Goal: Communication & Community: Answer question/provide support

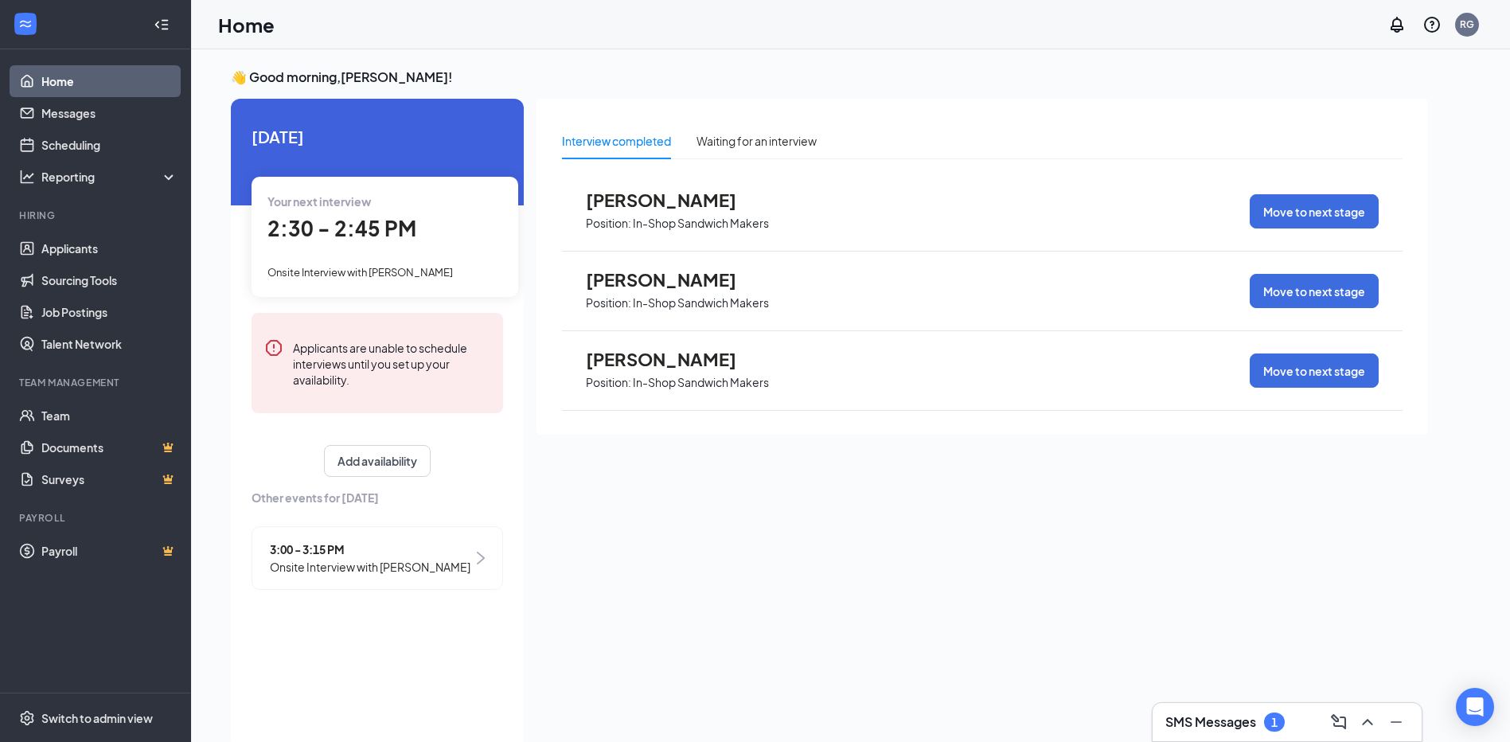
click at [76, 80] on link "Home" at bounding box center [109, 81] width 136 height 32
click at [80, 113] on link "Messages" at bounding box center [109, 113] width 136 height 32
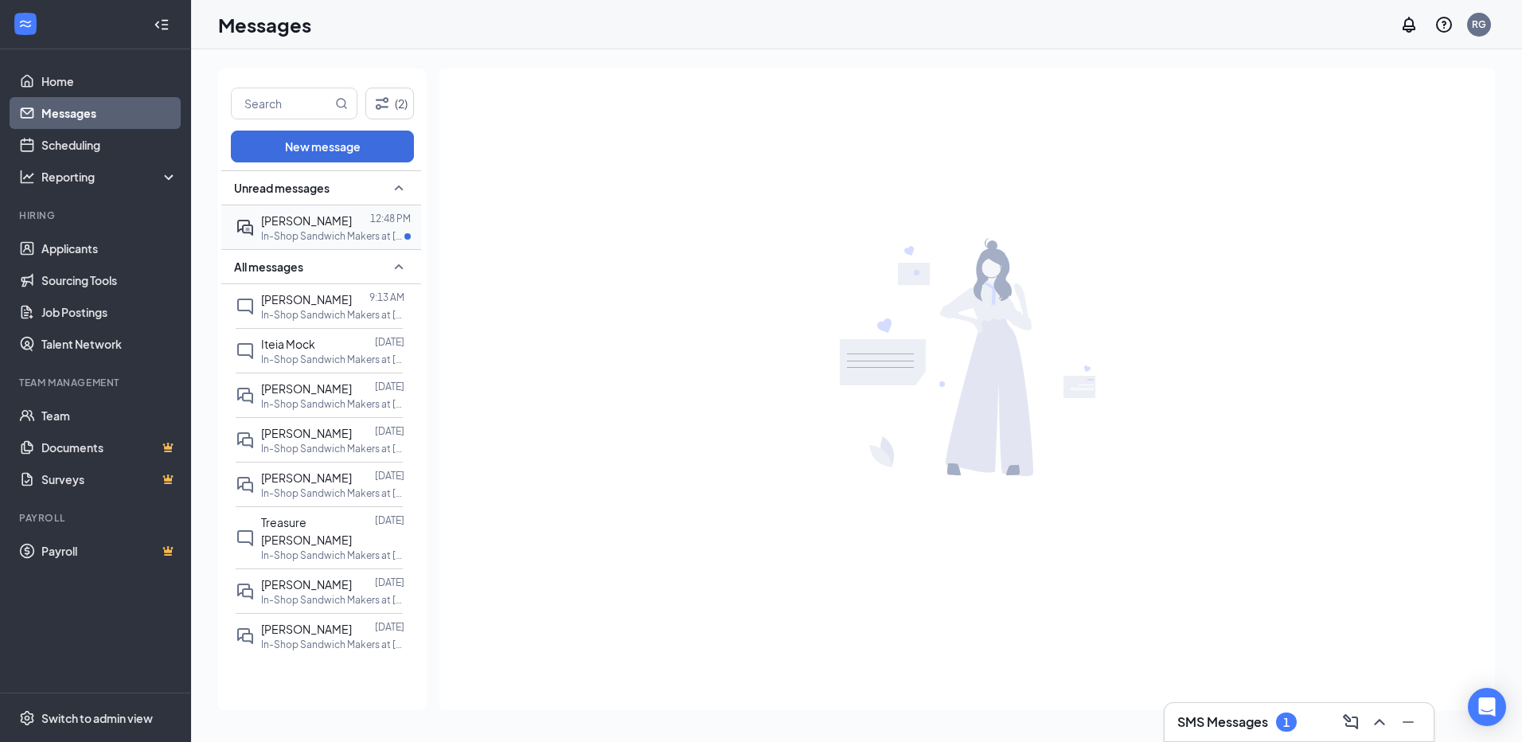
click at [303, 223] on span "[PERSON_NAME]" at bounding box center [306, 220] width 91 height 14
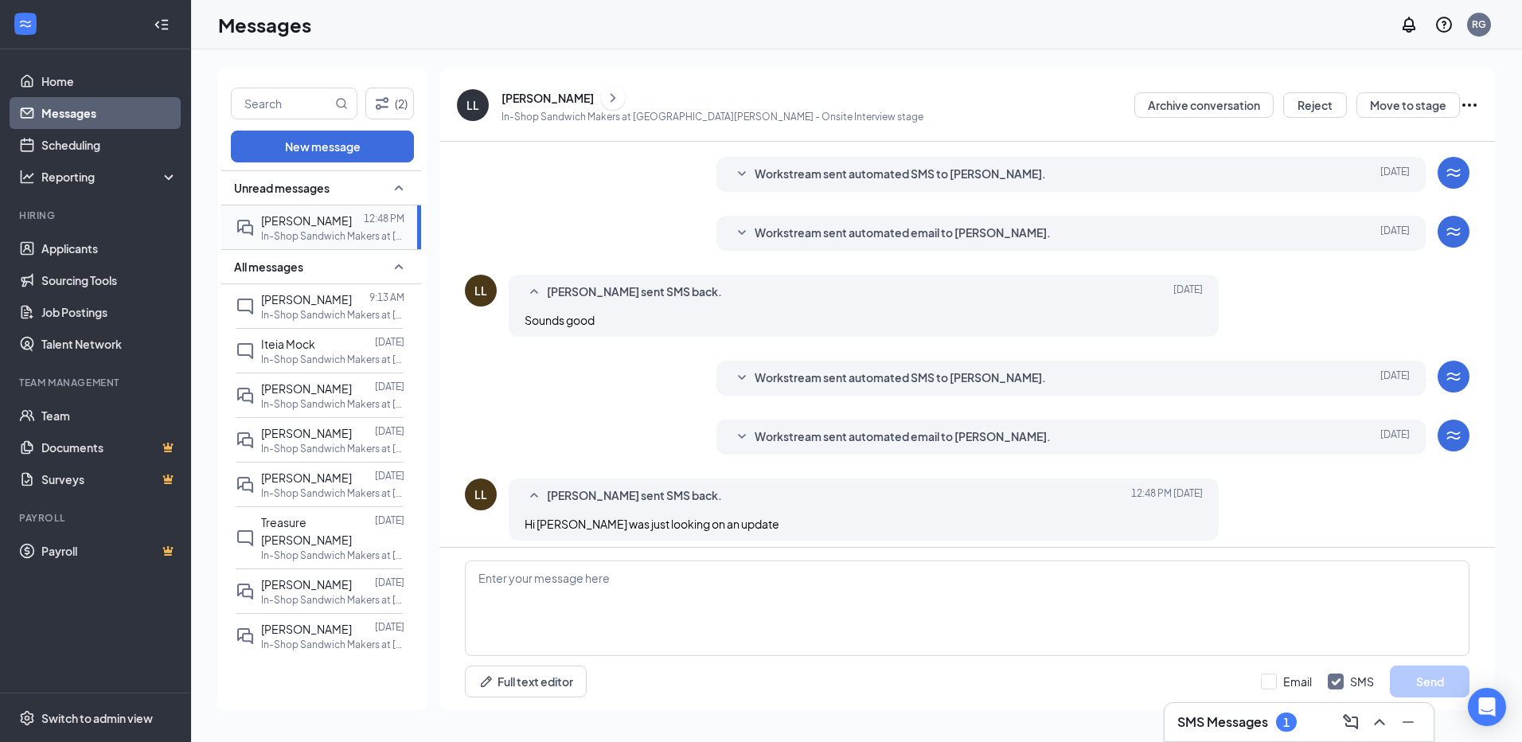
scroll to position [271, 0]
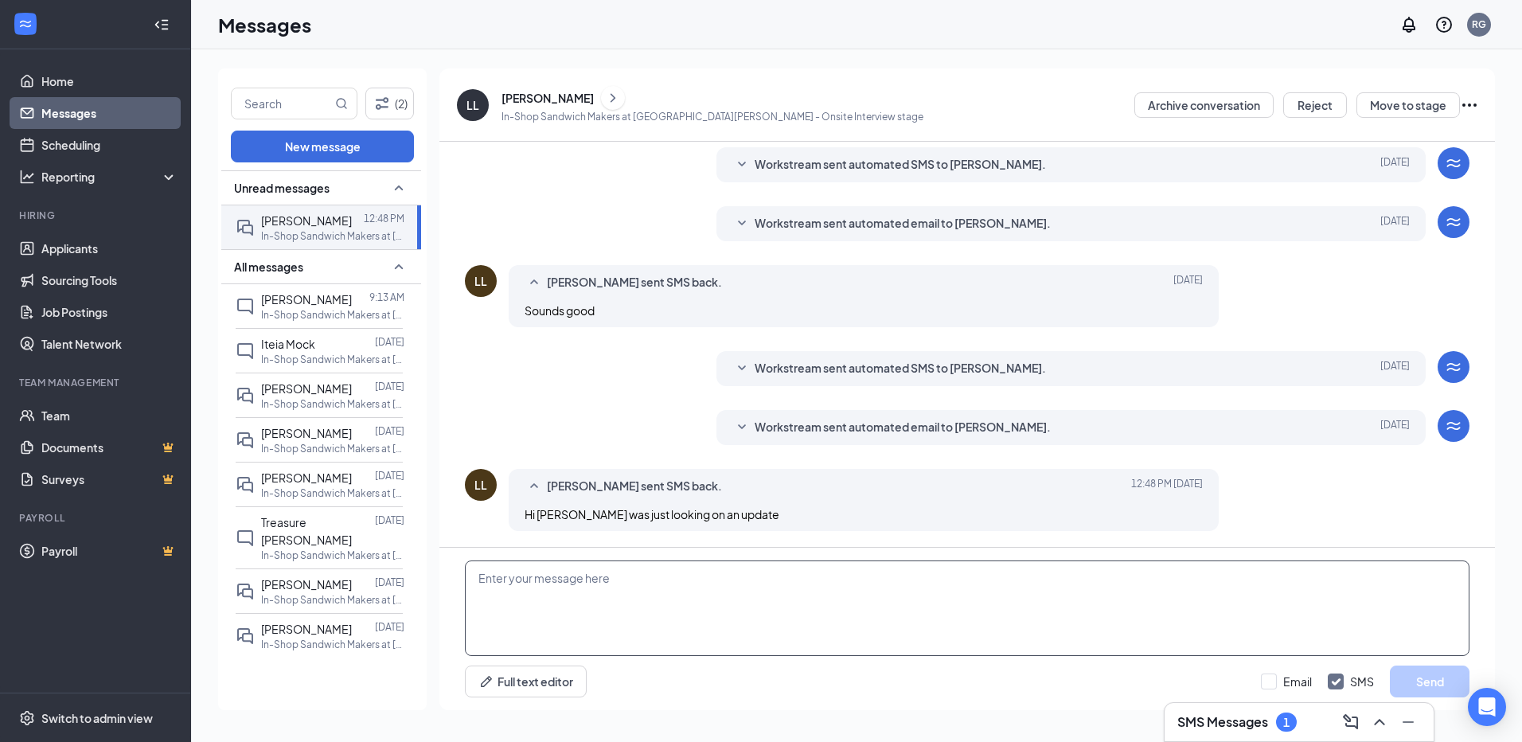
click at [531, 606] on textarea at bounding box center [967, 609] width 1005 height 96
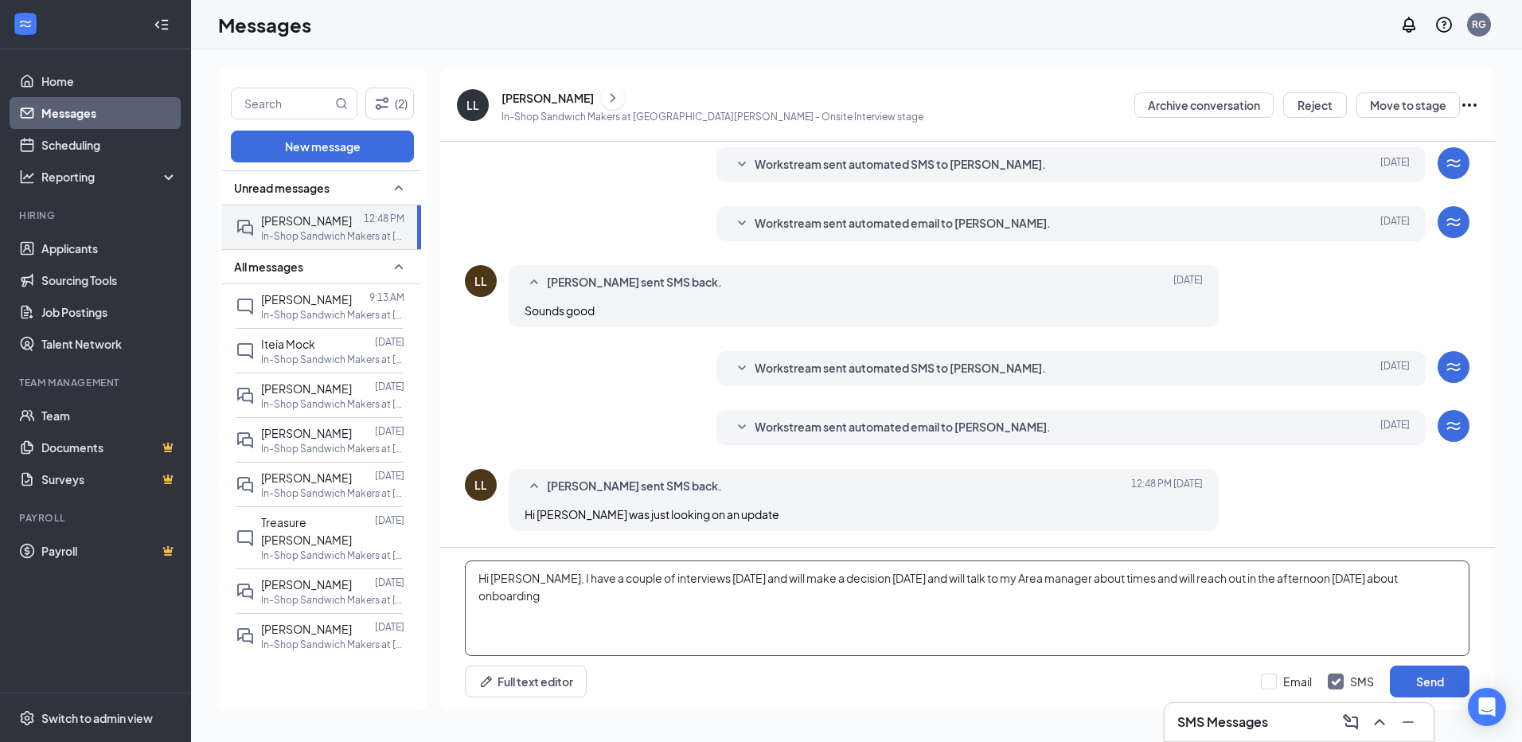
drag, startPoint x: 909, startPoint y: 582, endPoint x: 931, endPoint y: 619, distance: 43.2
click at [931, 619] on textarea "Hi [PERSON_NAME], I have a couple of interviews [DATE] and will make a decision…" at bounding box center [967, 609] width 1005 height 96
type textarea "Hi [PERSON_NAME], I have a couple of interviews [DATE] and will make a decision…"
click at [1417, 675] on button "Send" at bounding box center [1430, 682] width 80 height 32
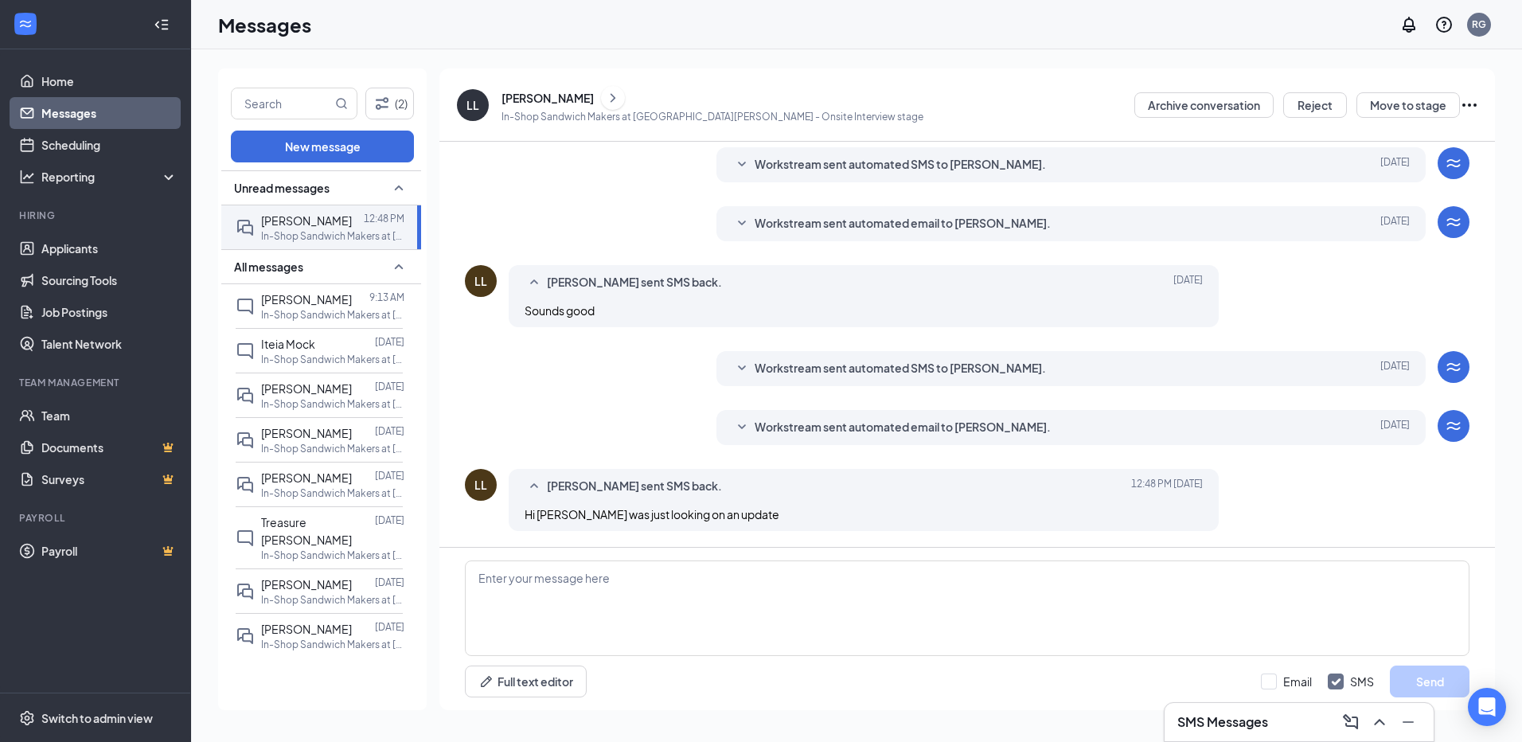
scroll to position [375, 0]
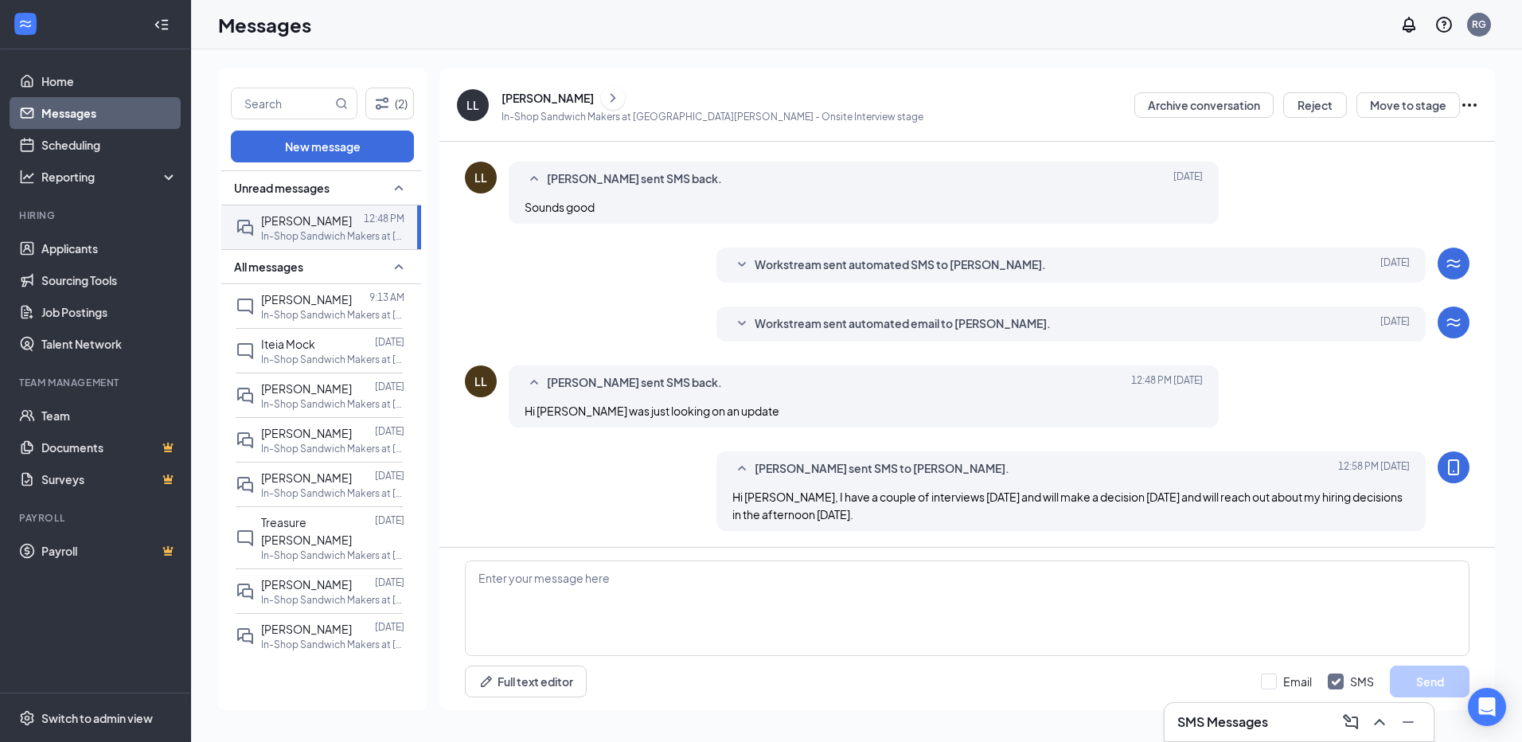
click at [80, 111] on link "Messages" at bounding box center [109, 113] width 136 height 32
click at [49, 73] on link "Home" at bounding box center [109, 81] width 136 height 32
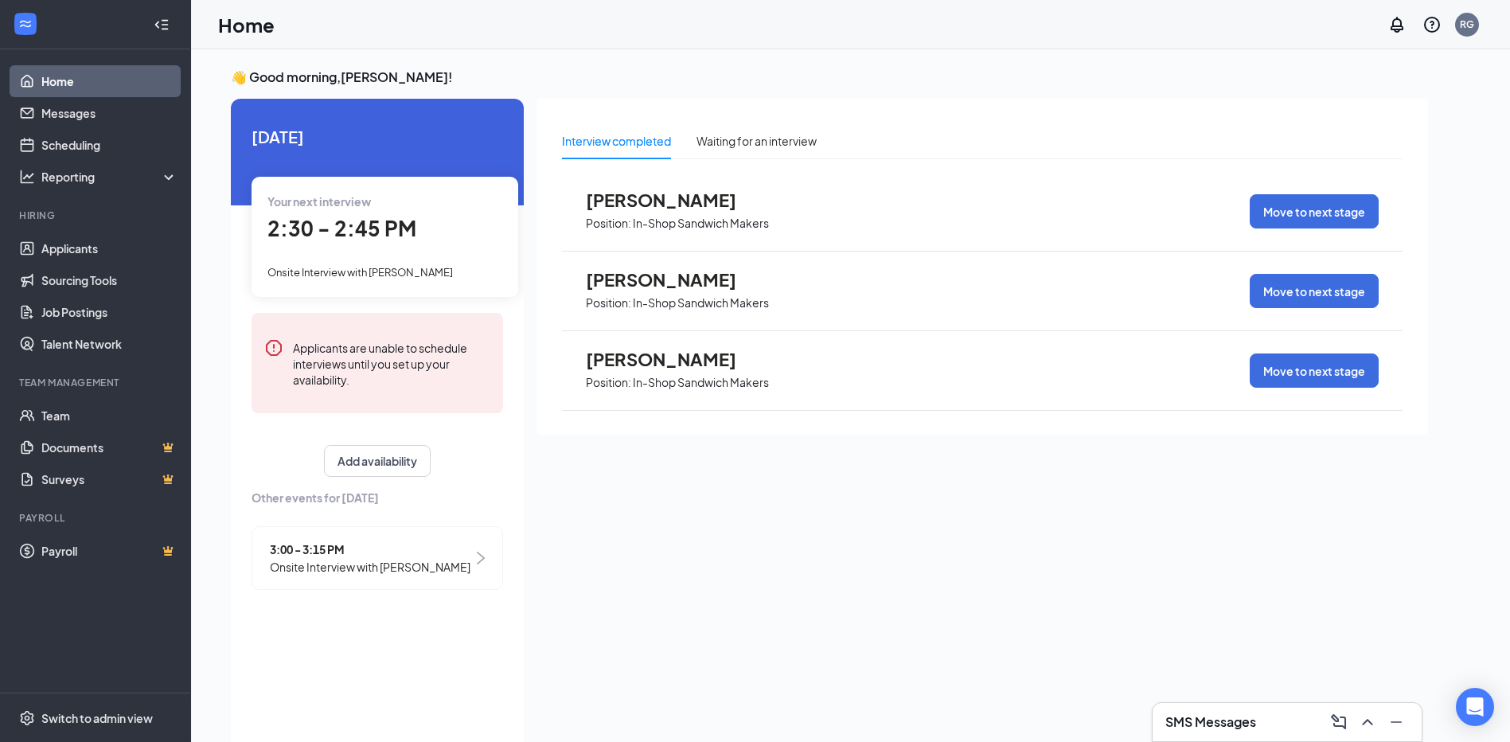
click at [653, 354] on span "[PERSON_NAME]" at bounding box center [673, 359] width 175 height 21
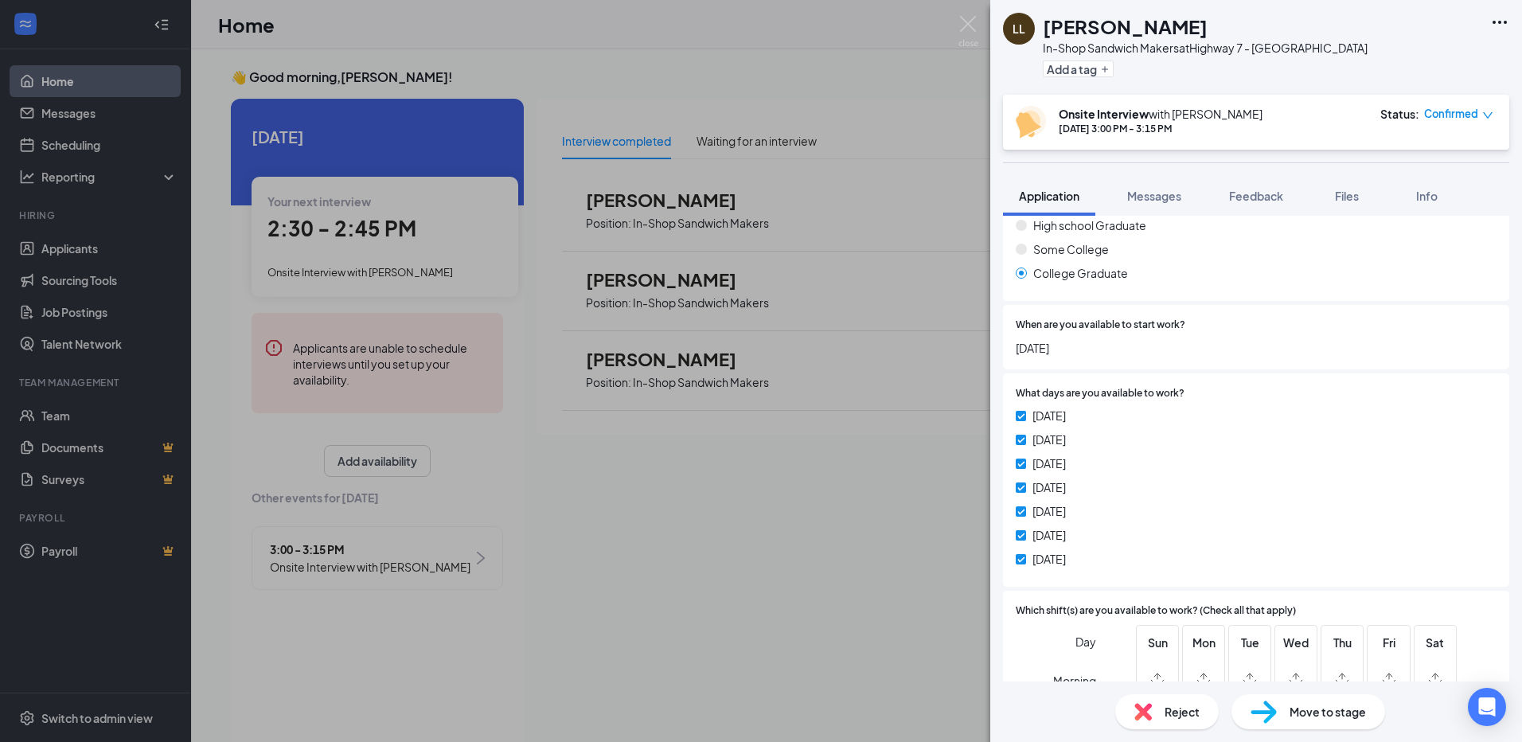
scroll to position [478, 0]
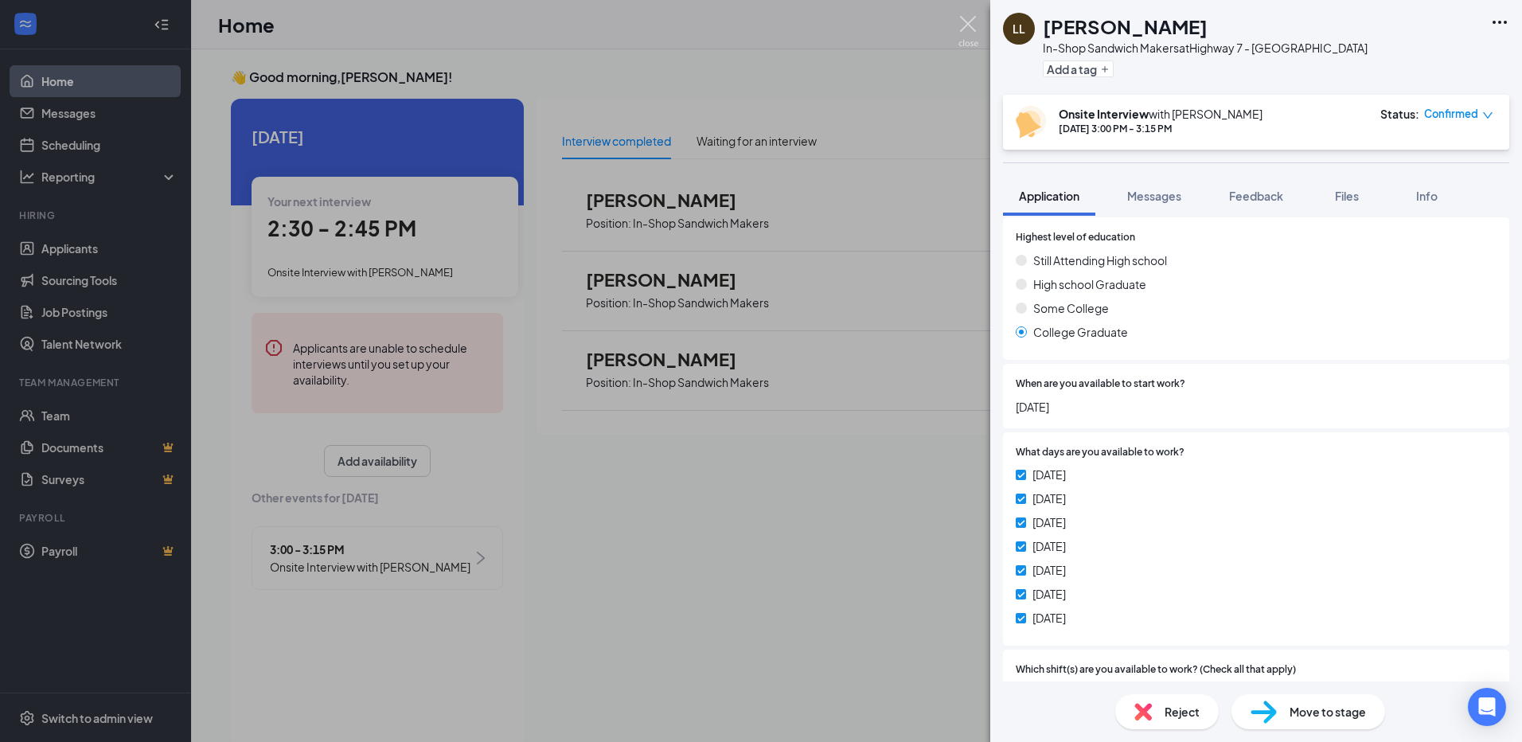
click at [978, 27] on img at bounding box center [969, 31] width 20 height 31
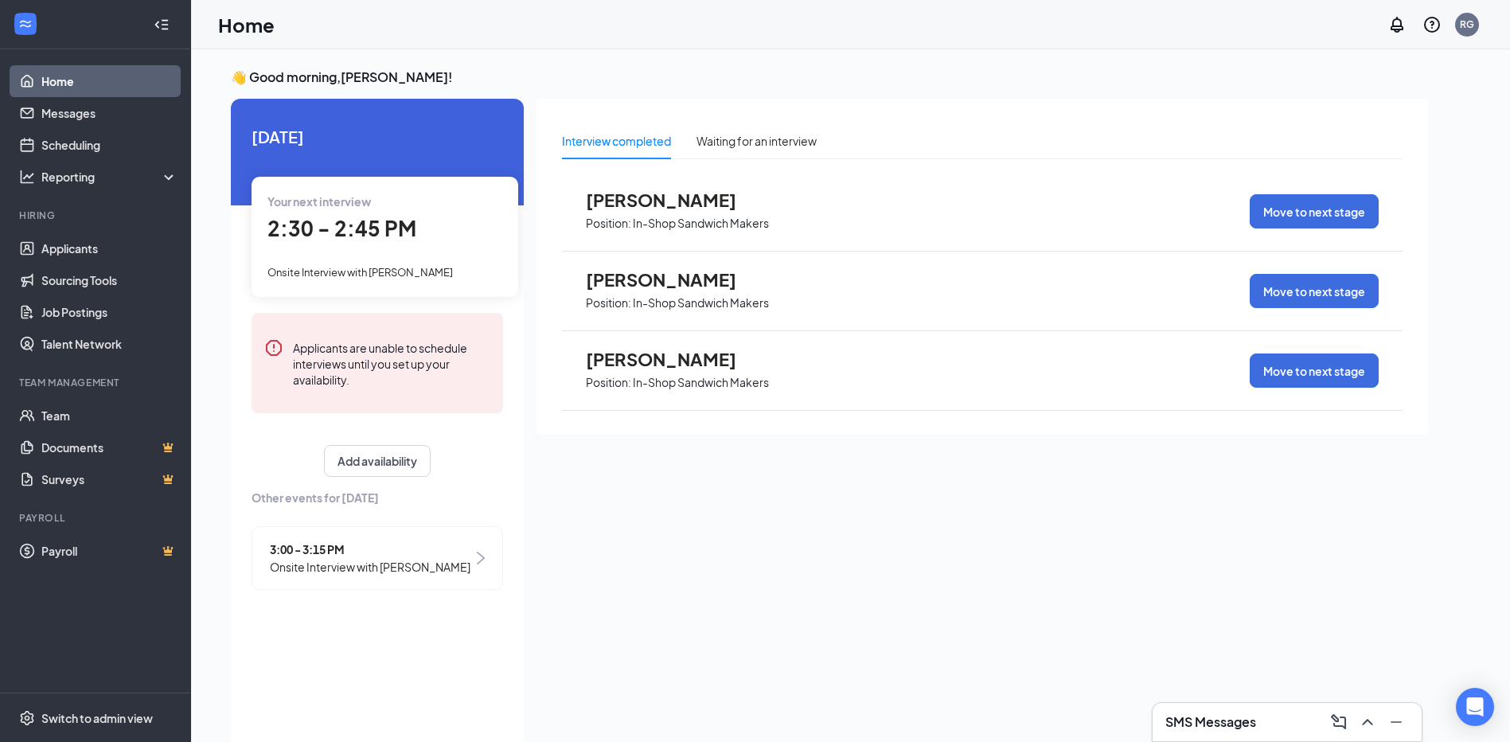
click at [619, 281] on span "[PERSON_NAME]" at bounding box center [673, 279] width 175 height 21
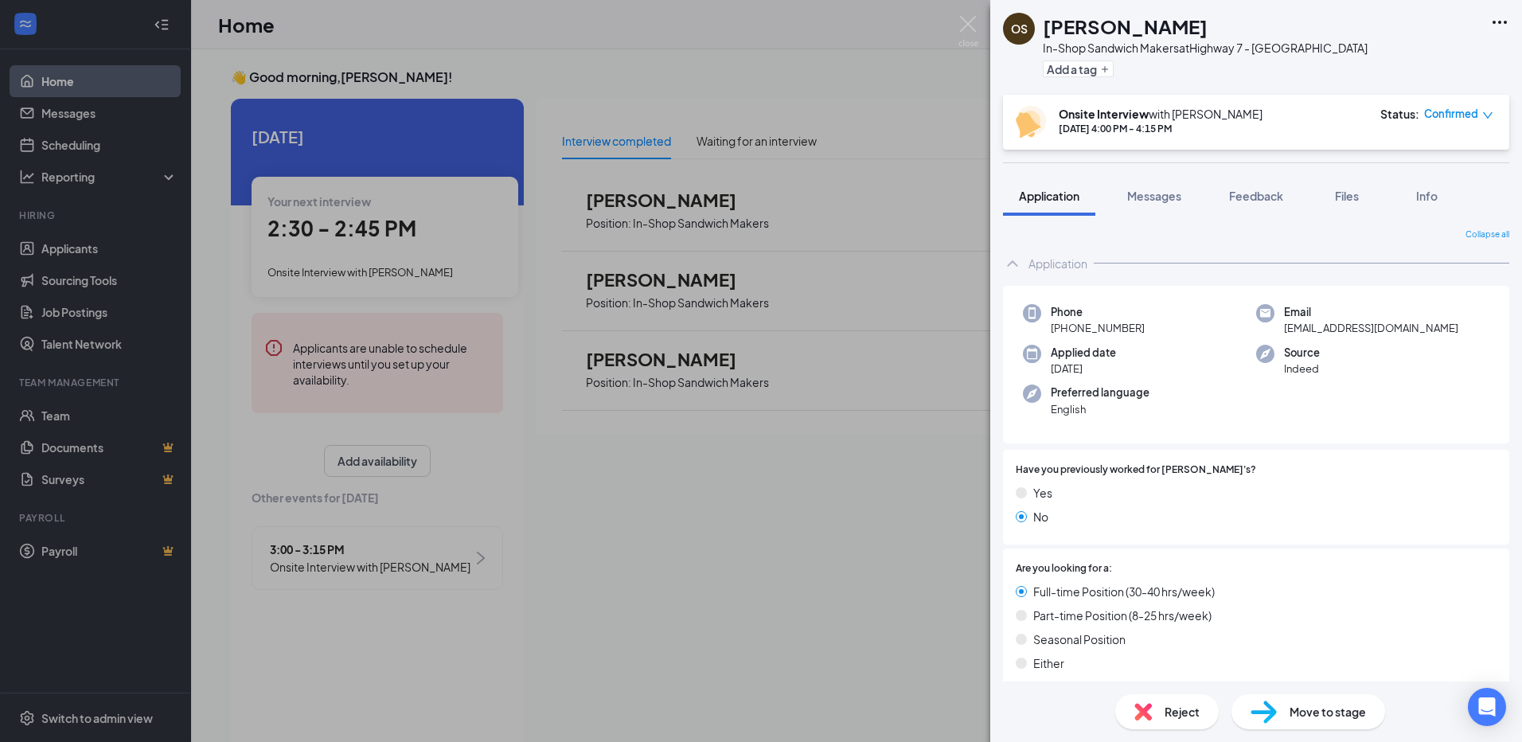
click at [1166, 712] on span "Reject" at bounding box center [1182, 712] width 35 height 18
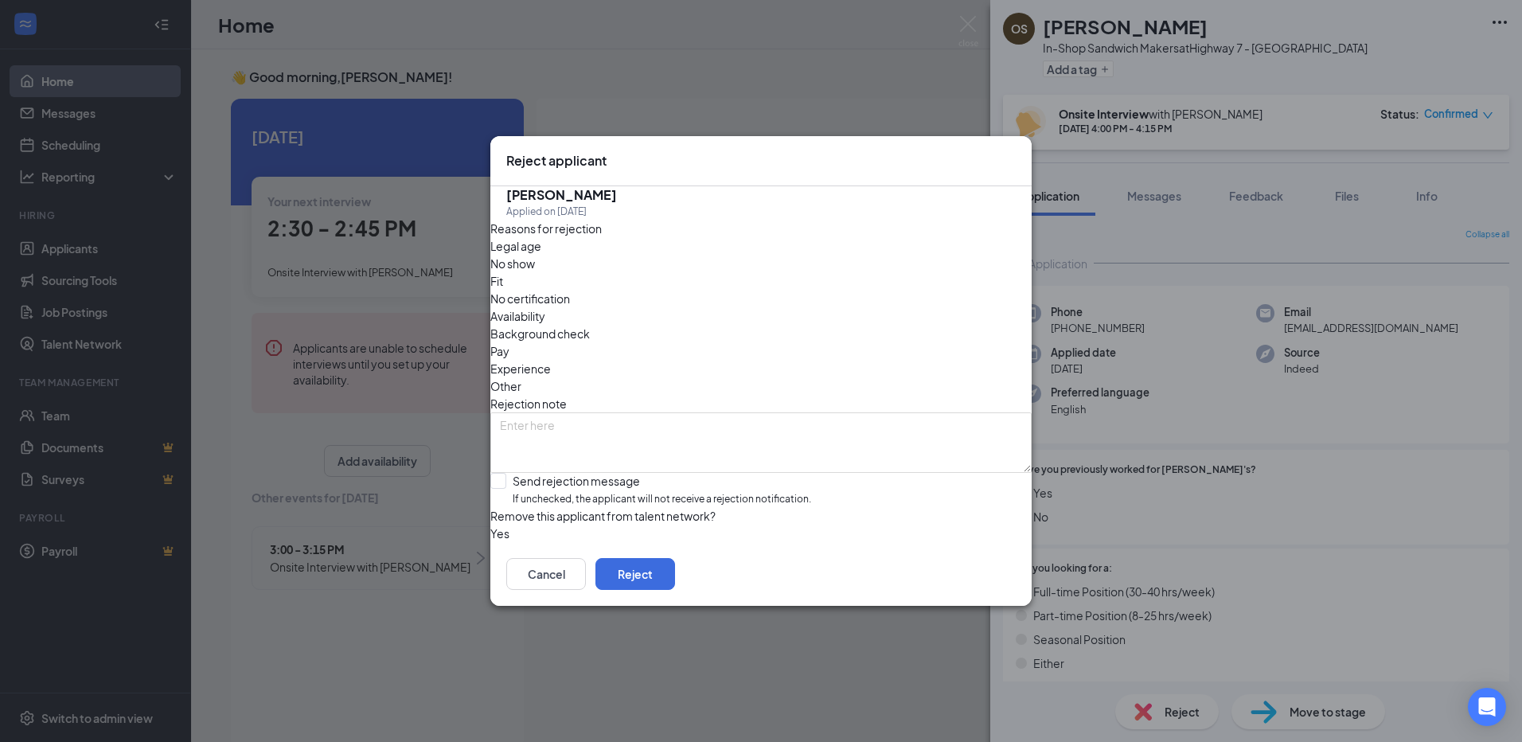
click at [503, 277] on span "Fit" at bounding box center [496, 281] width 13 height 18
click at [521, 473] on input "Send rejection message If unchecked, the applicant will not receive a rejection…" at bounding box center [650, 490] width 321 height 34
checkbox input "true"
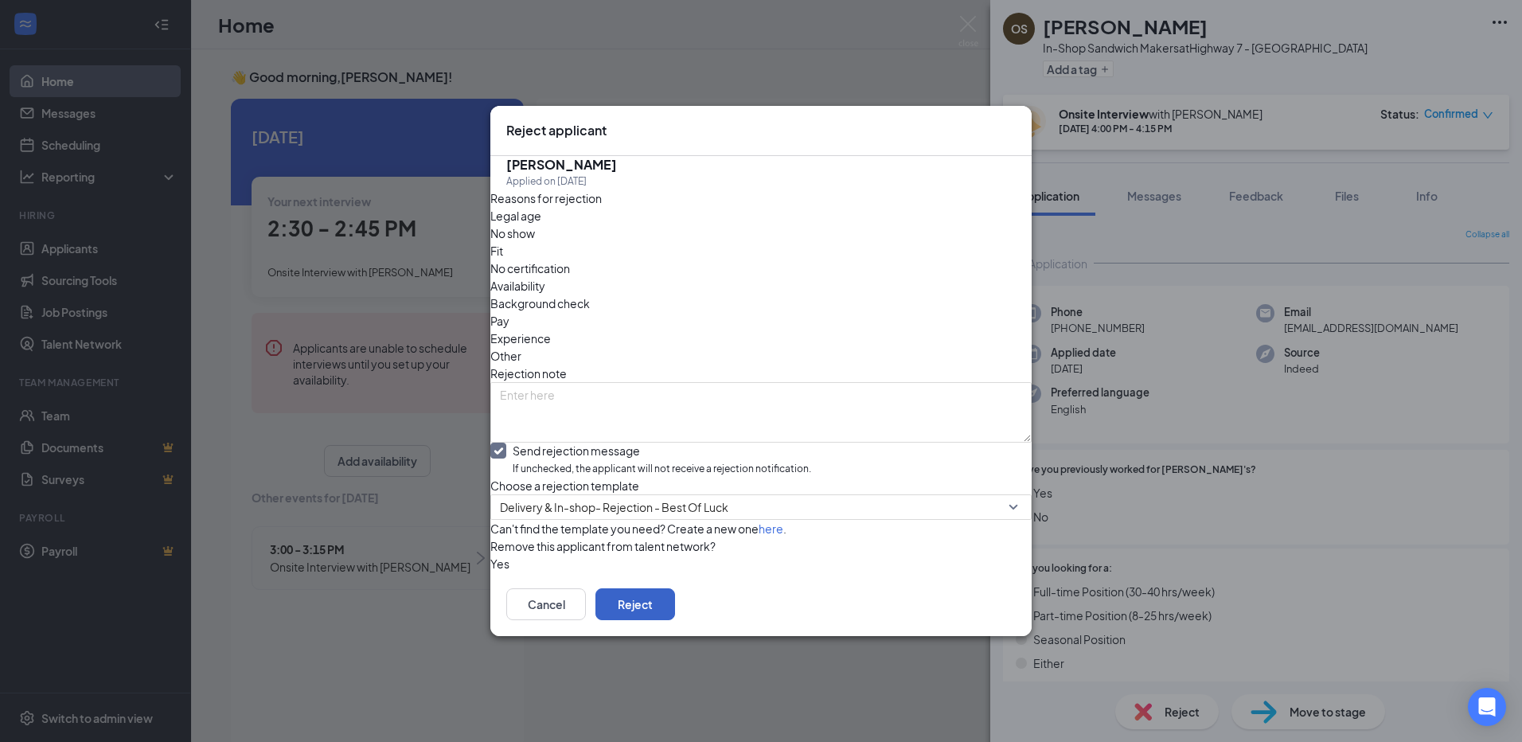
click at [675, 620] on button "Reject" at bounding box center [636, 604] width 80 height 32
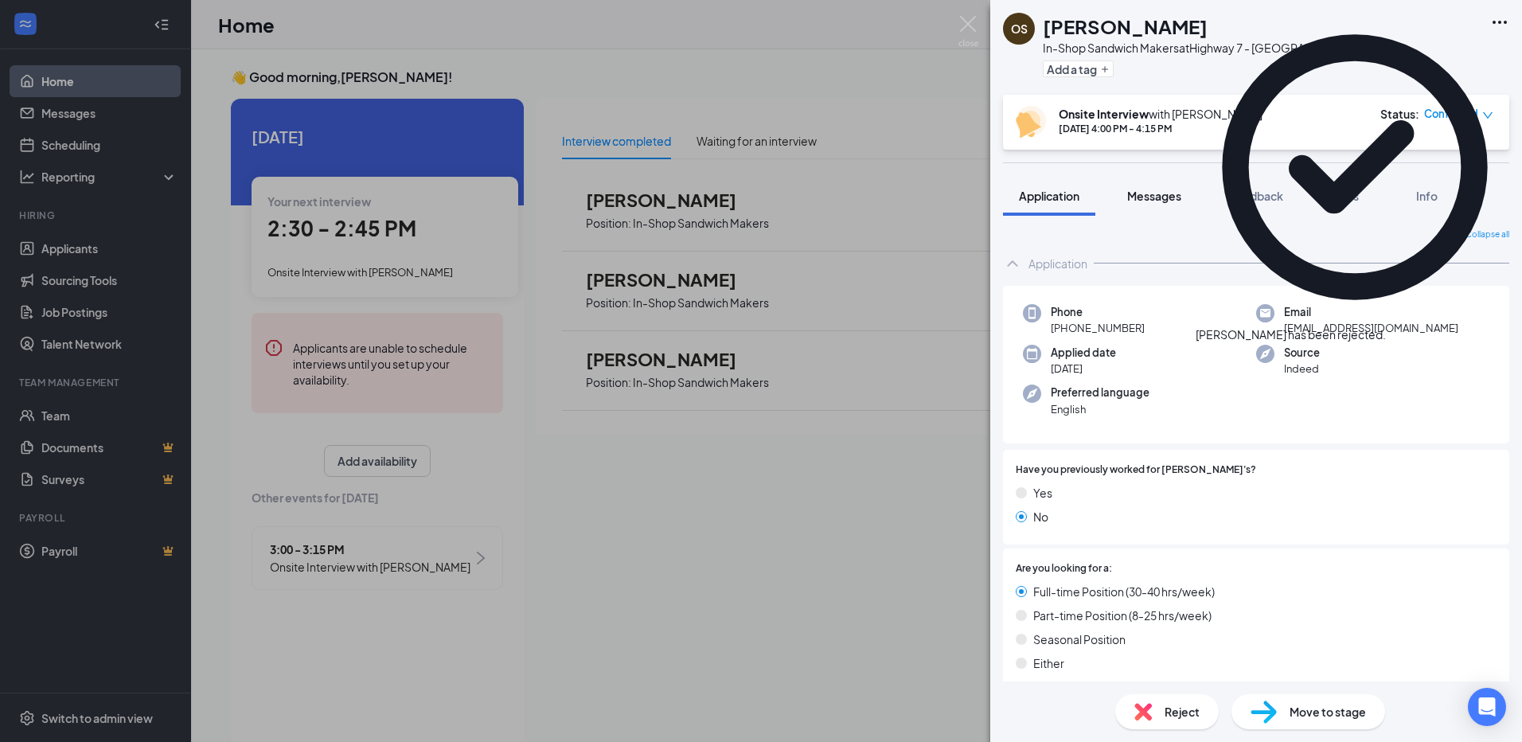
click at [1148, 195] on span "Messages" at bounding box center [1154, 196] width 54 height 14
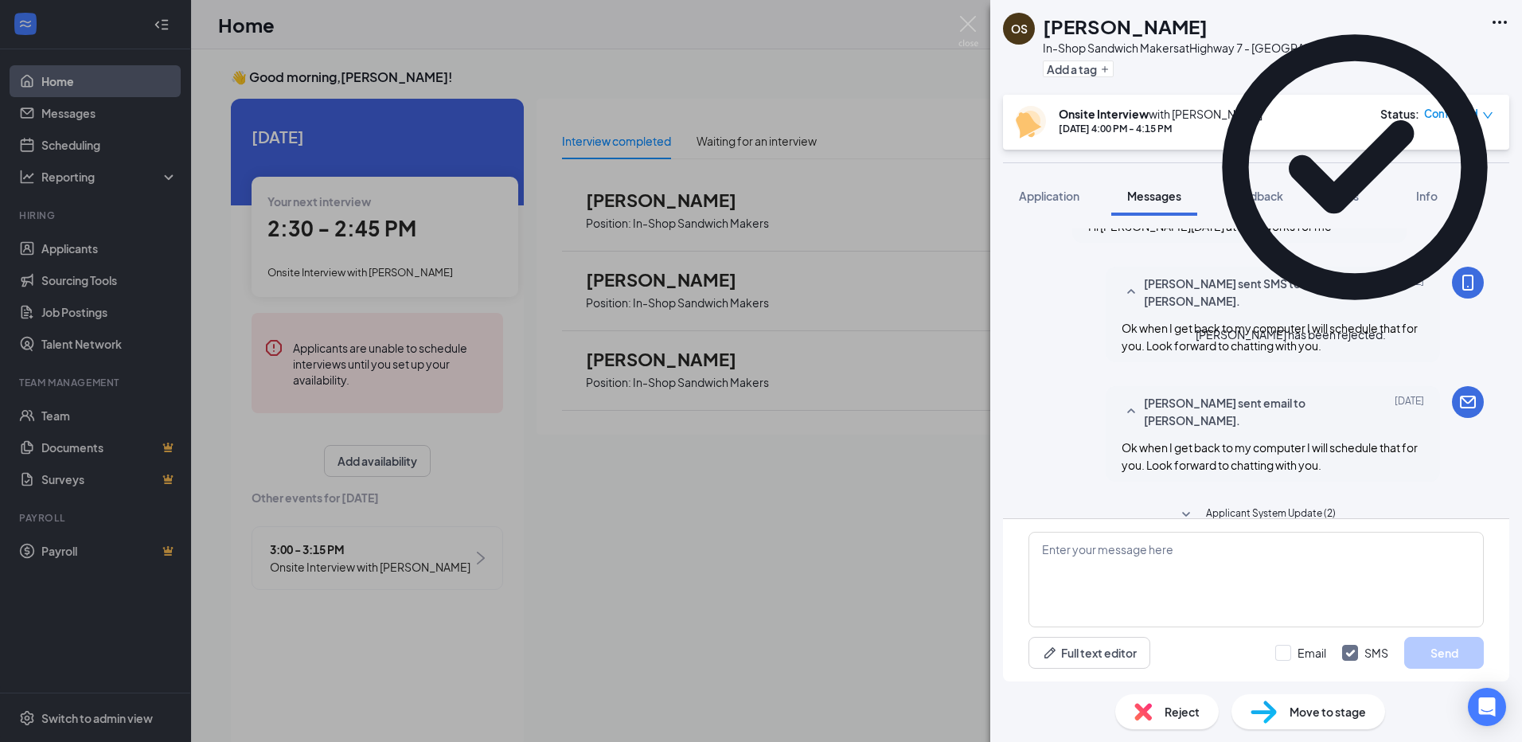
scroll to position [478, 0]
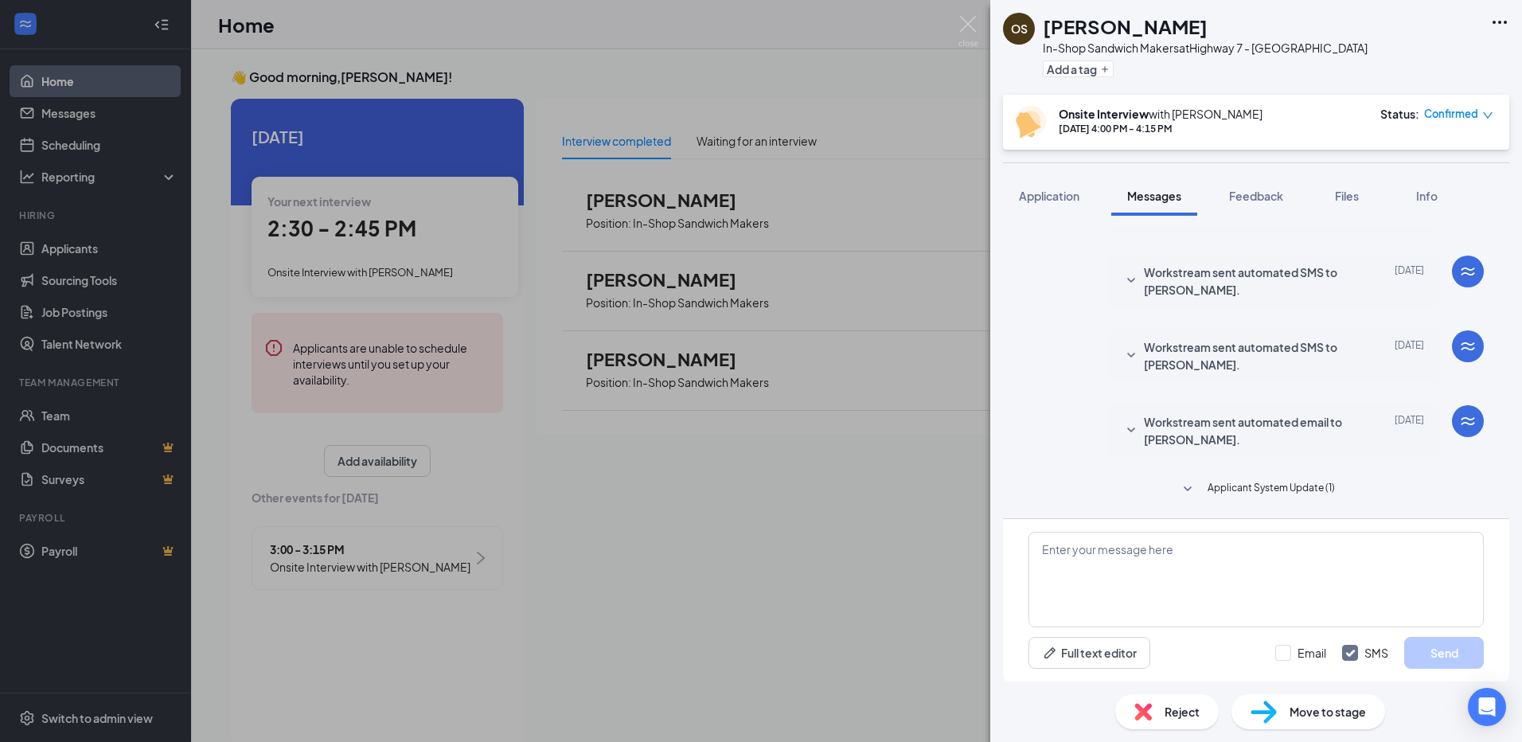
click at [1243, 482] on span "Applicant System Update (1)" at bounding box center [1271, 489] width 127 height 19
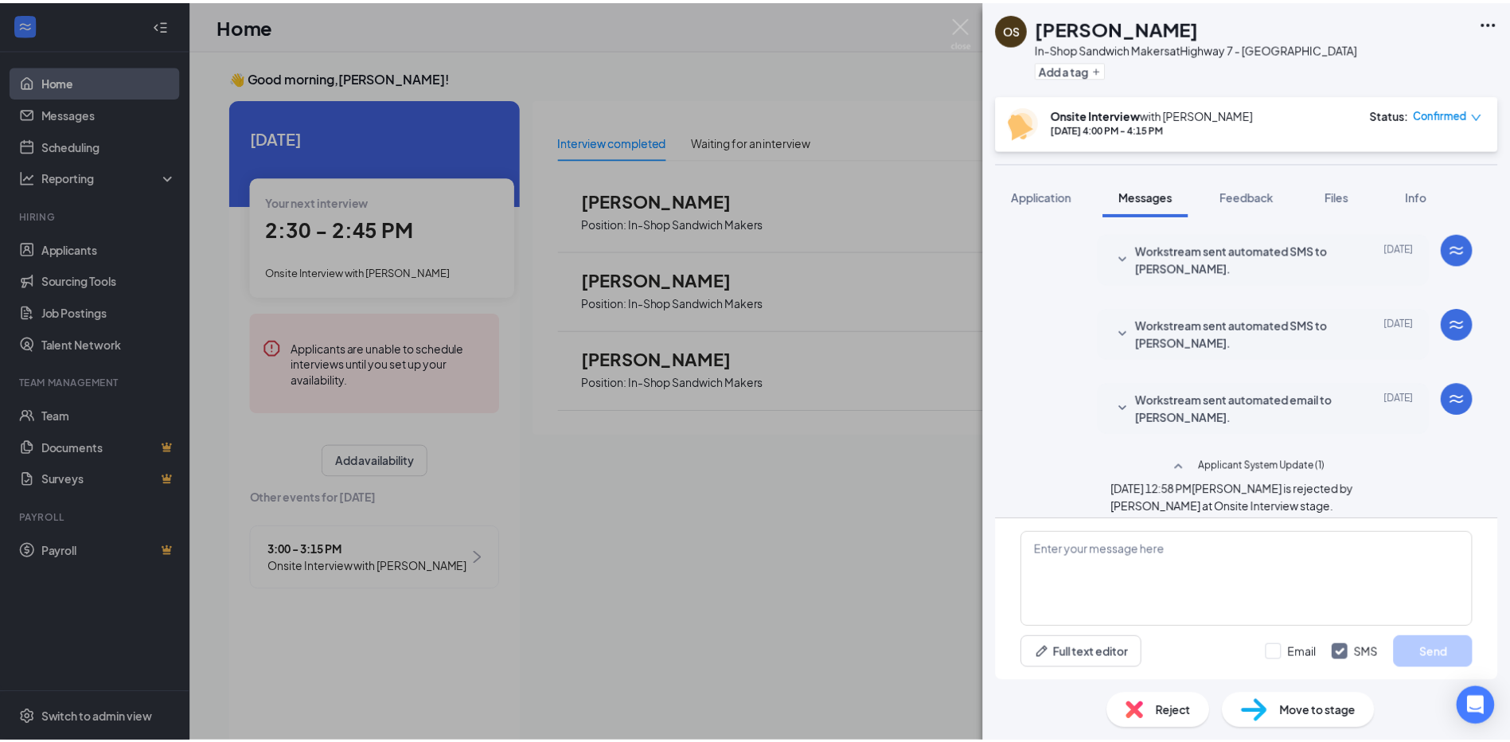
scroll to position [521, 0]
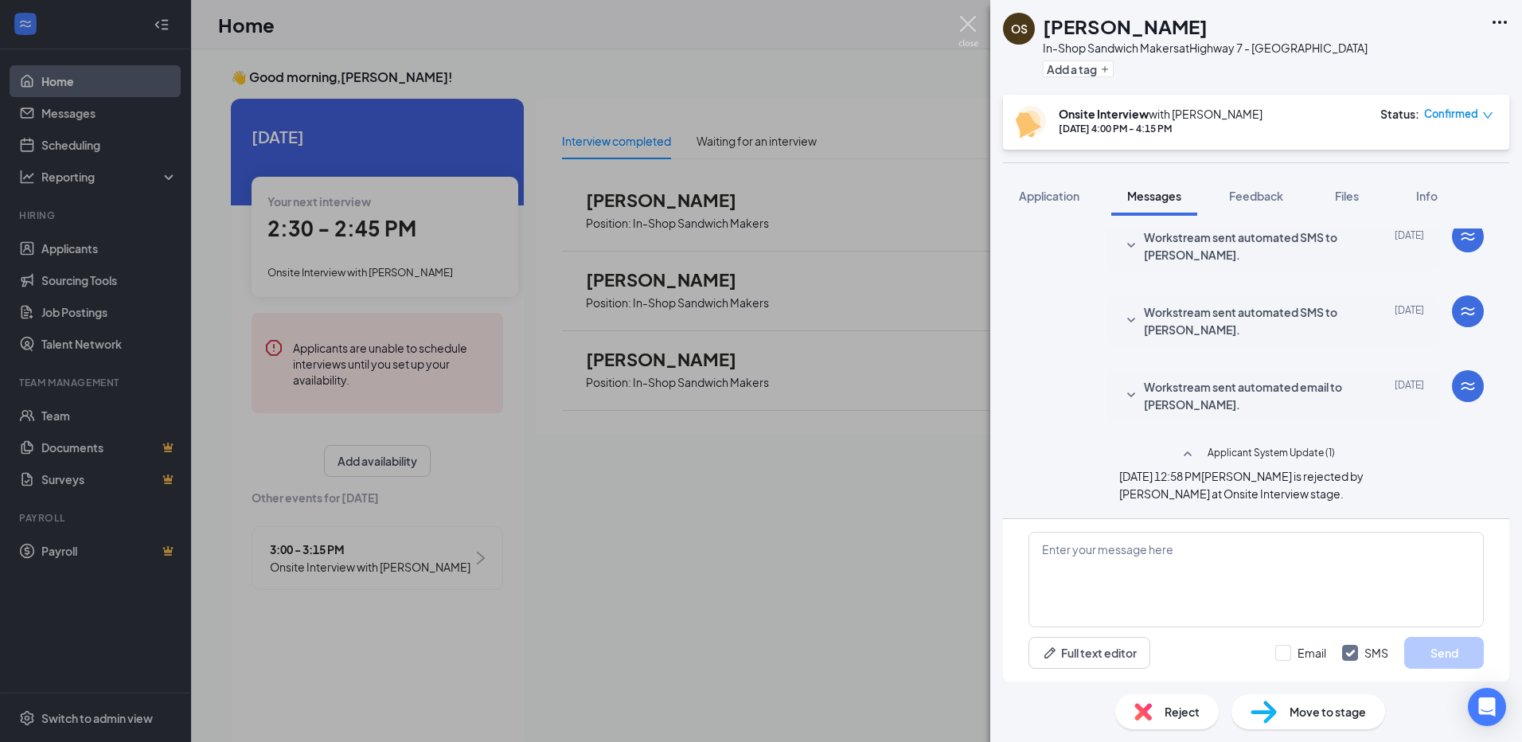
click at [972, 17] on img at bounding box center [969, 31] width 20 height 31
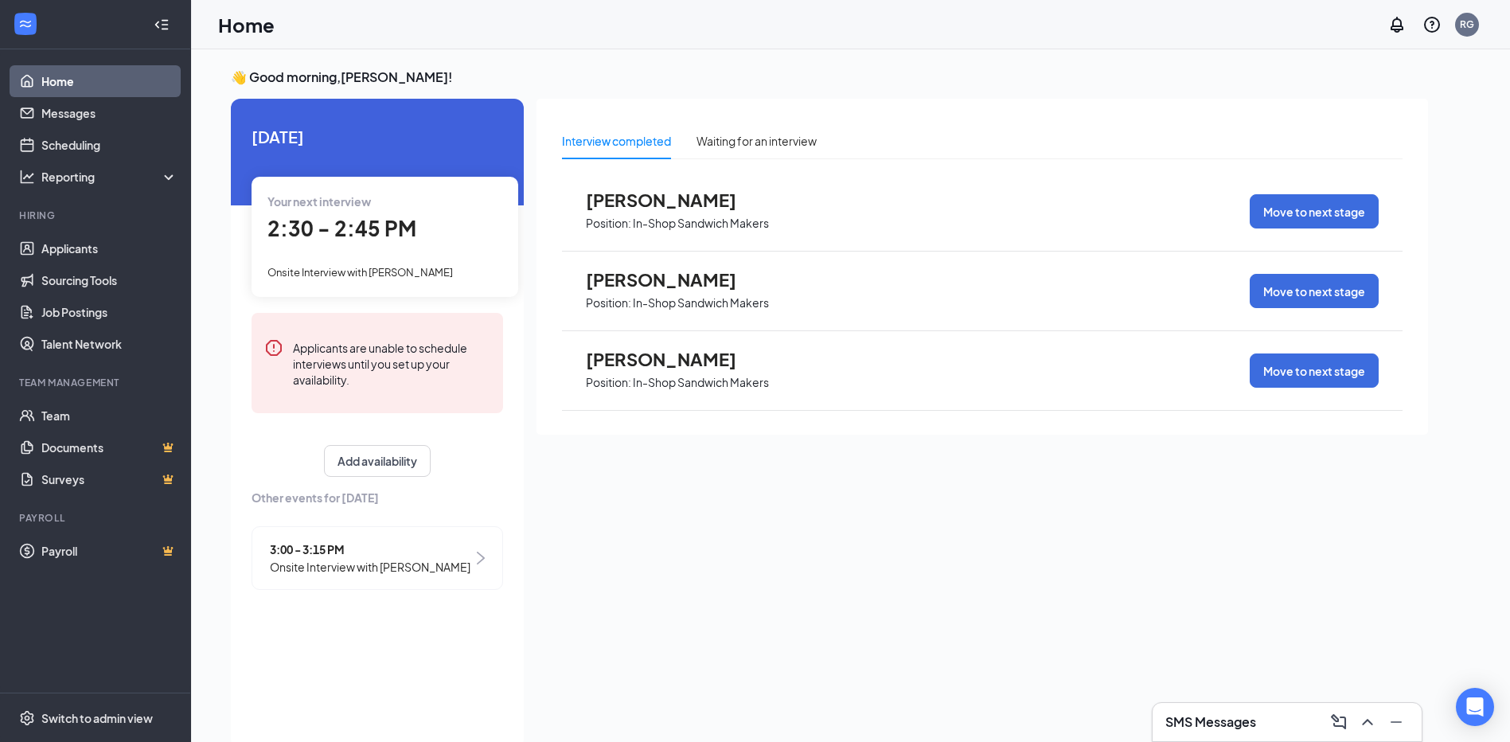
click at [942, 661] on div "Interview completed Waiting for an interview [PERSON_NAME] Position: In-Shop Sa…" at bounding box center [983, 419] width 892 height 640
click at [84, 68] on link "Home" at bounding box center [109, 81] width 136 height 32
click at [72, 80] on link "Home" at bounding box center [109, 81] width 136 height 32
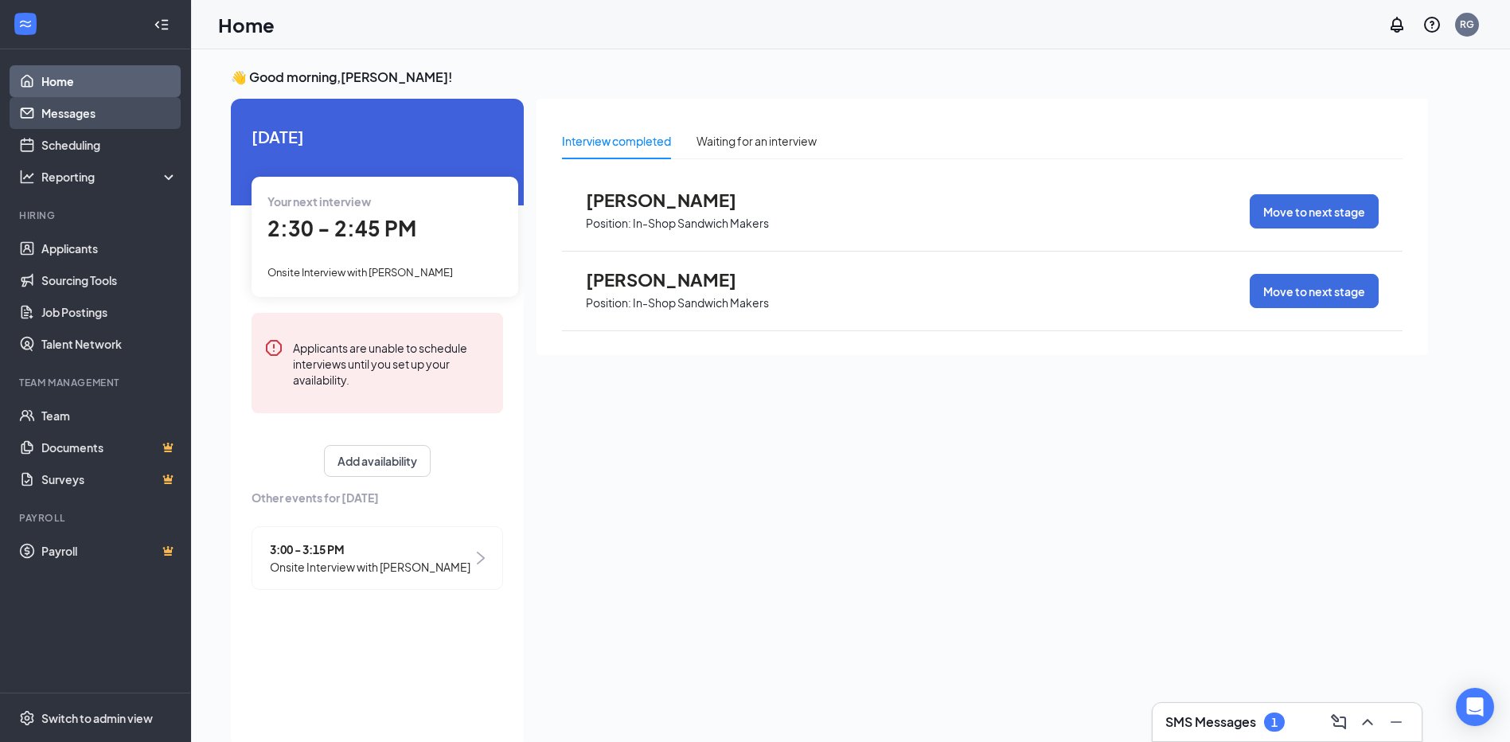
click at [84, 104] on link "Messages" at bounding box center [109, 113] width 136 height 32
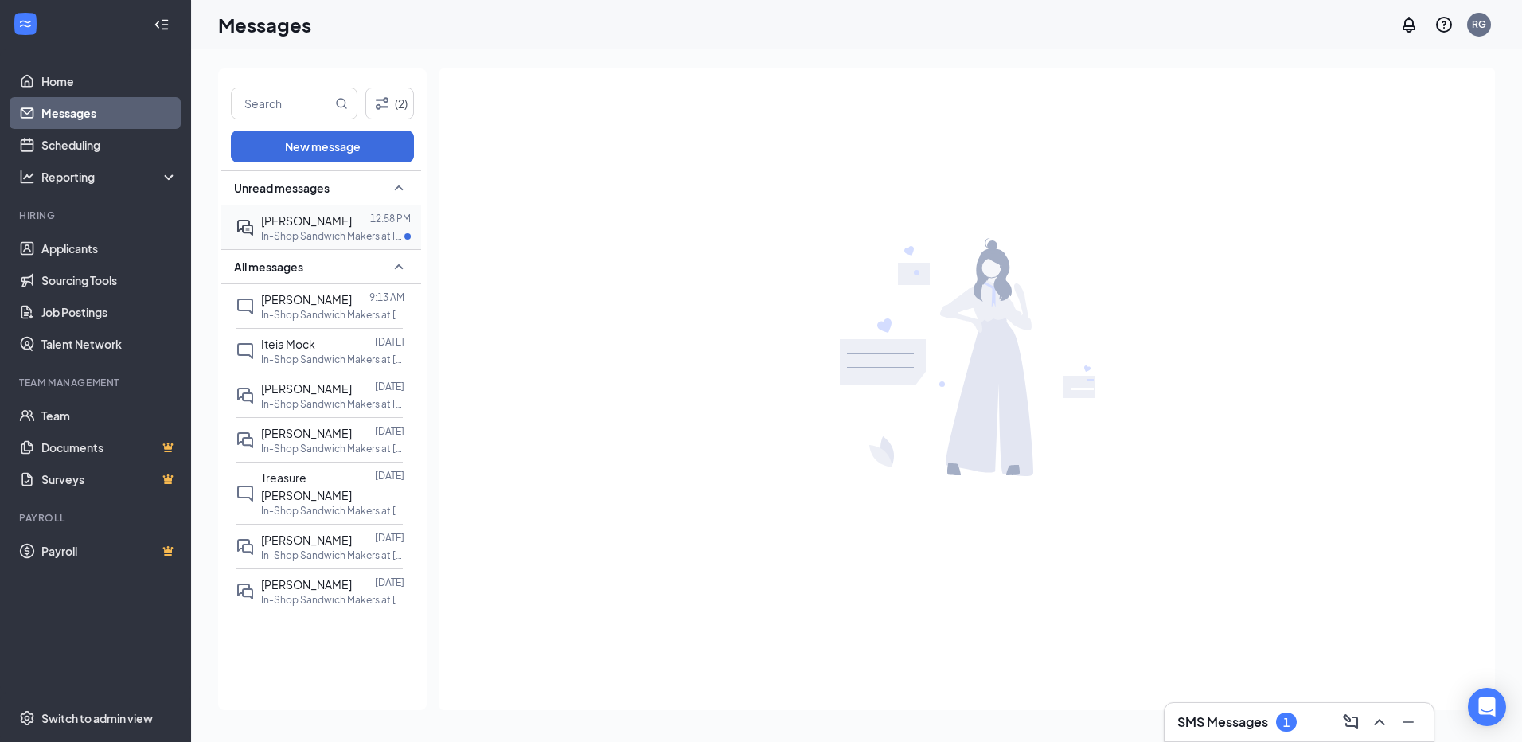
click at [310, 225] on span "[PERSON_NAME]" at bounding box center [306, 220] width 91 height 14
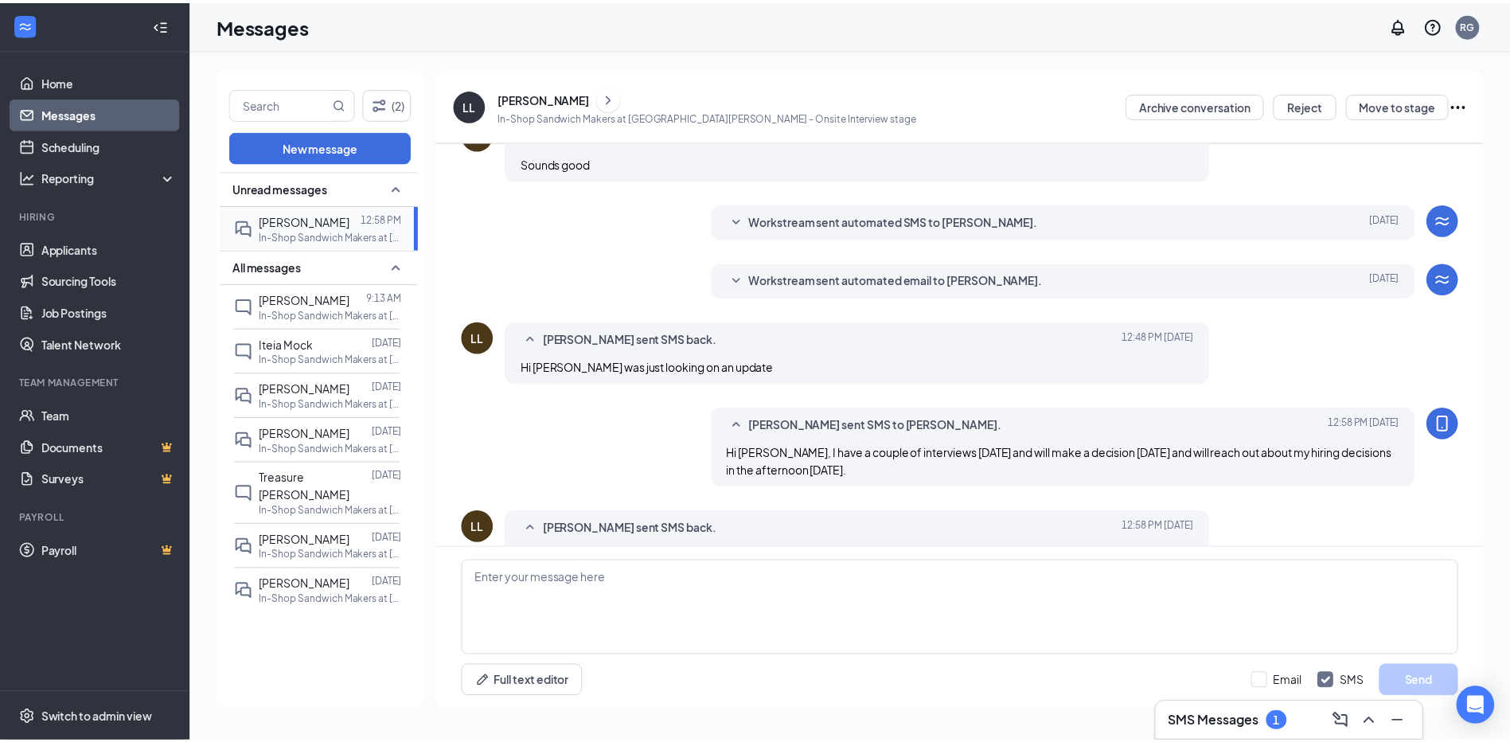
scroll to position [289, 0]
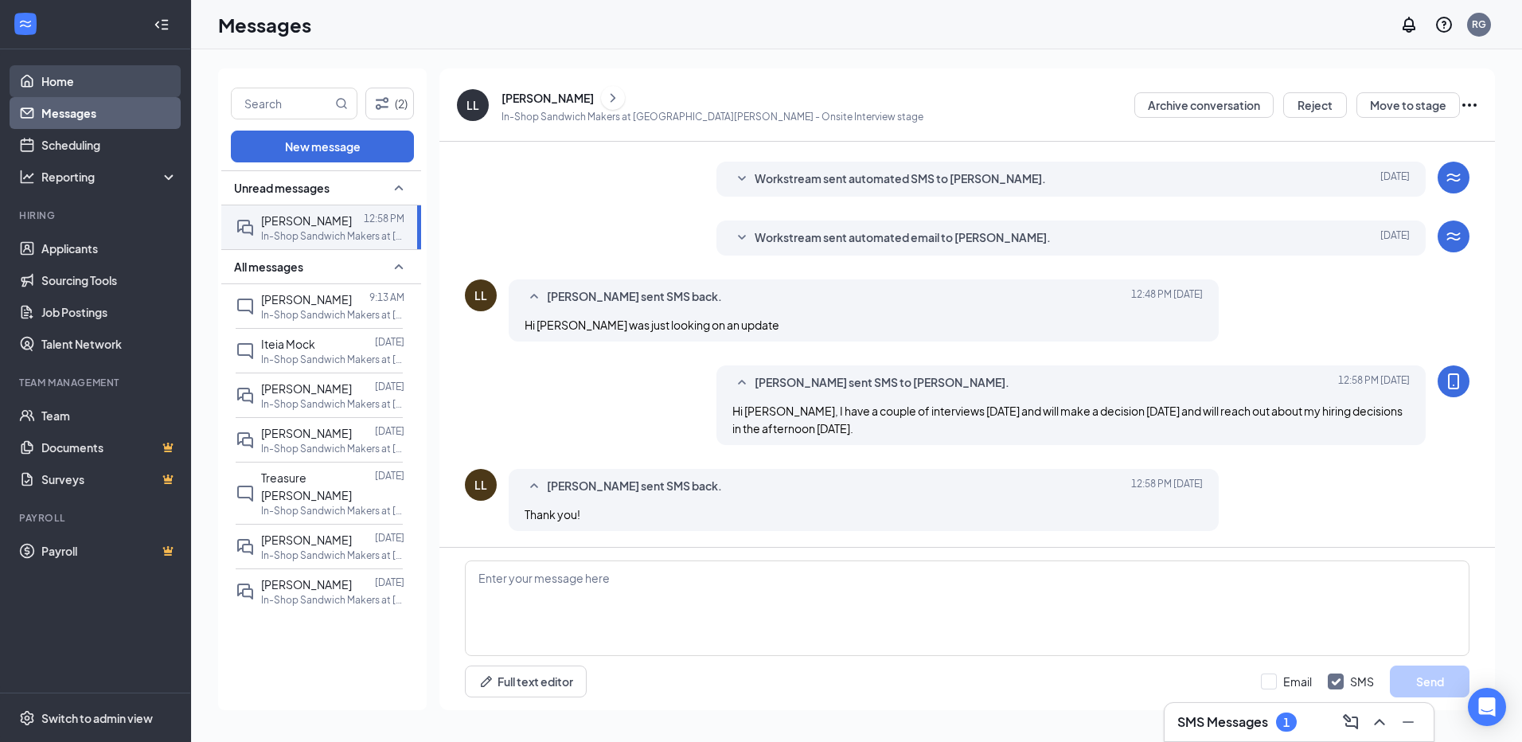
click at [54, 87] on link "Home" at bounding box center [109, 81] width 136 height 32
